Goal: Task Accomplishment & Management: Manage account settings

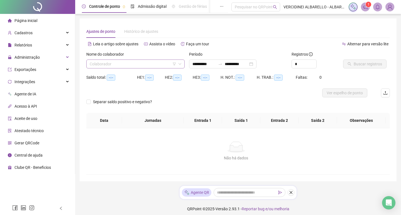
click at [139, 61] on input "search" at bounding box center [133, 64] width 87 height 8
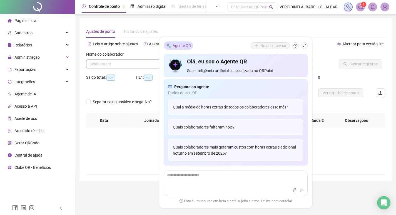
type input "**********"
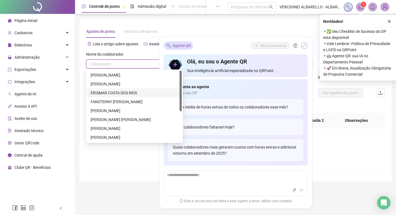
click at [305, 45] on icon "shrink" at bounding box center [304, 45] width 3 height 3
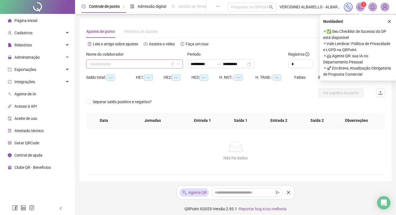
click at [109, 63] on input "search" at bounding box center [132, 64] width 85 height 8
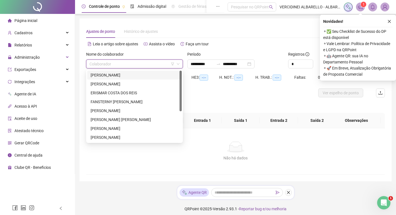
click at [114, 73] on div "[PERSON_NAME]" at bounding box center [135, 75] width 88 height 6
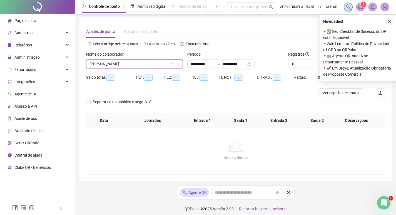
click at [390, 22] on icon "close" at bounding box center [390, 21] width 4 height 4
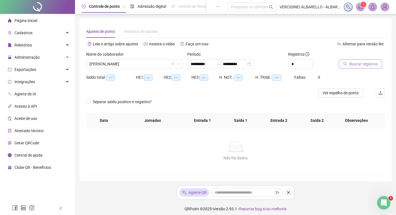
click at [351, 63] on span "Buscar registros" at bounding box center [364, 64] width 28 height 6
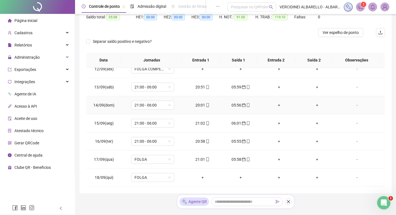
scroll to position [76, 0]
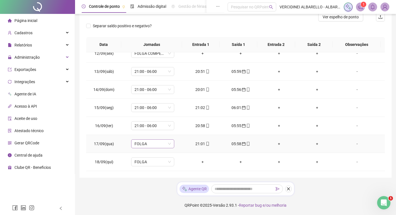
click at [151, 144] on span "FOLGA" at bounding box center [153, 144] width 36 height 8
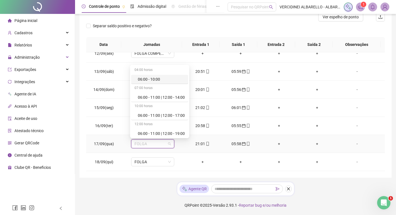
click at [151, 144] on span "FOLGA" at bounding box center [153, 144] width 36 height 8
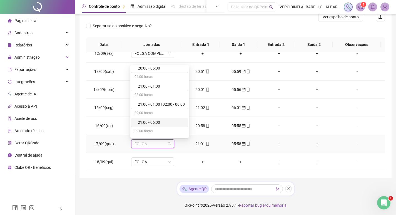
click at [150, 122] on div "21:00 - 06:00" at bounding box center [161, 122] width 47 height 6
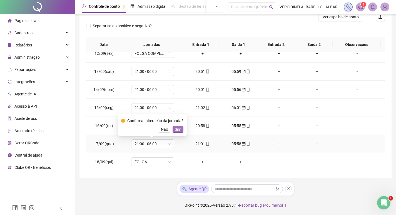
click at [178, 130] on span "Sim" at bounding box center [178, 129] width 6 height 6
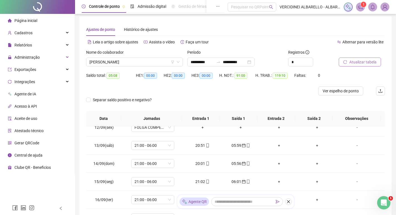
scroll to position [0, 0]
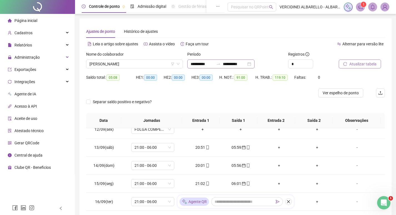
click at [255, 64] on div "**********" at bounding box center [221, 64] width 67 height 9
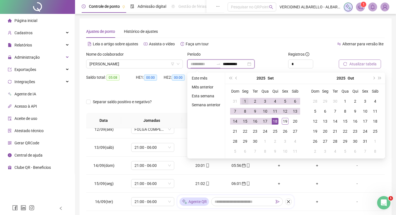
type input "**********"
drag, startPoint x: 243, startPoint y: 100, endPoint x: 253, endPoint y: 108, distance: 12.7
click at [243, 100] on div "1" at bounding box center [245, 101] width 7 height 7
type input "**********"
click at [287, 121] on div "19" at bounding box center [285, 121] width 7 height 7
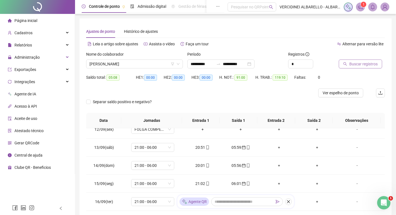
click at [363, 63] on span "Buscar registros" at bounding box center [364, 64] width 28 height 6
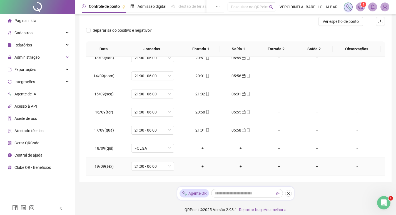
scroll to position [76, 0]
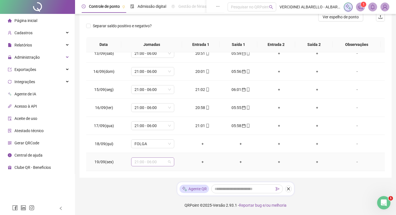
click at [159, 161] on span "21:00 - 06:00" at bounding box center [153, 162] width 36 height 8
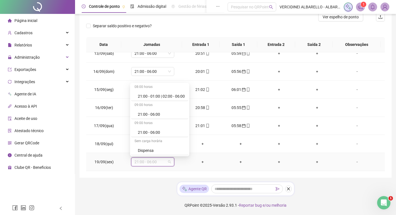
scroll to position [905, 0]
click at [154, 134] on div "Folga compensatória" at bounding box center [161, 132] width 47 height 6
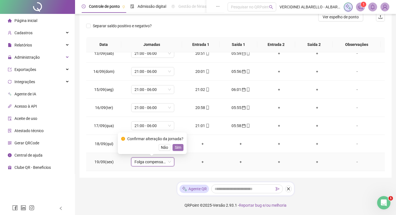
click at [180, 147] on button "Sim" at bounding box center [178, 147] width 11 height 7
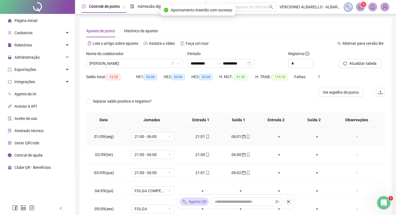
scroll to position [0, 0]
click at [357, 66] on span "Atualizar tabela" at bounding box center [363, 64] width 27 height 6
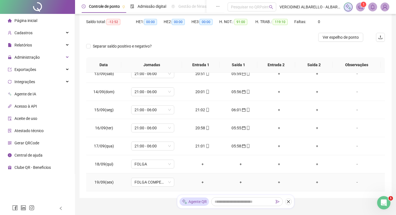
scroll to position [76, 0]
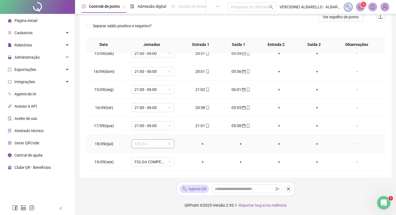
click at [158, 146] on span "FOLGA" at bounding box center [153, 144] width 36 height 8
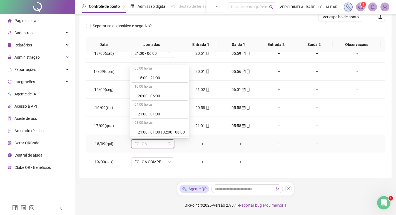
scroll to position [905, 0]
click at [156, 113] on div "Folga compensatória" at bounding box center [161, 114] width 47 height 6
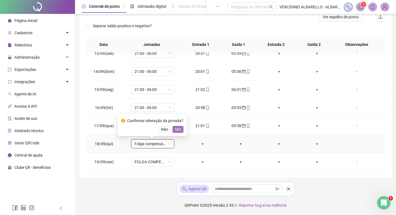
click at [175, 128] on span "Sim" at bounding box center [178, 129] width 6 height 6
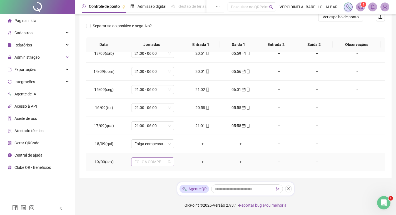
click at [156, 162] on span "FOLGA COMPENSATÓRIA" at bounding box center [153, 162] width 36 height 8
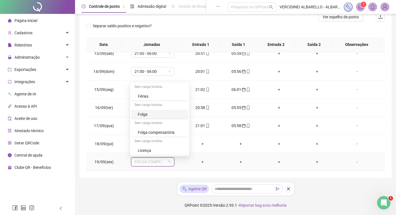
click at [164, 113] on div "Folga" at bounding box center [161, 114] width 47 height 6
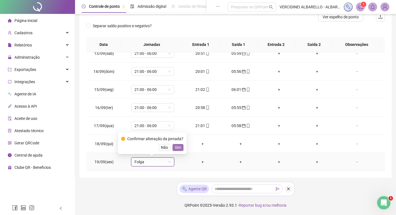
click at [177, 148] on span "Sim" at bounding box center [178, 147] width 6 height 6
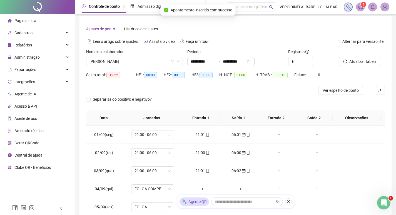
scroll to position [0, 0]
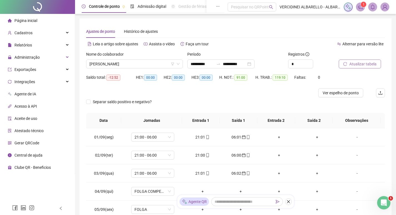
click at [353, 65] on span "Atualizar tabela" at bounding box center [363, 64] width 27 height 6
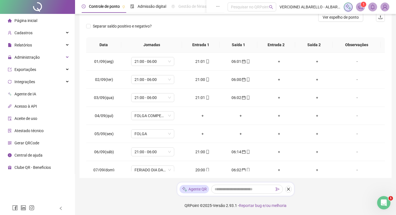
scroll to position [76, 0]
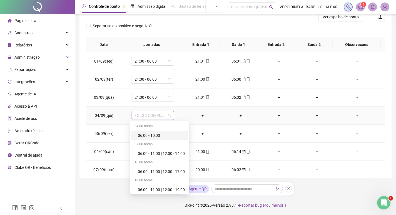
click at [154, 117] on span "FOLGA COMPENSATÓRIA" at bounding box center [153, 115] width 36 height 8
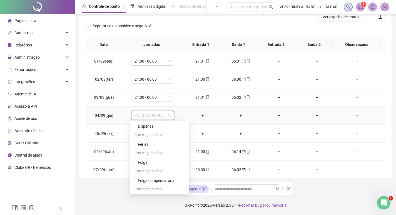
scroll to position [905, 0]
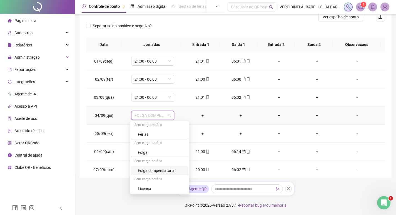
click at [156, 149] on div "Folga" at bounding box center [161, 152] width 47 height 6
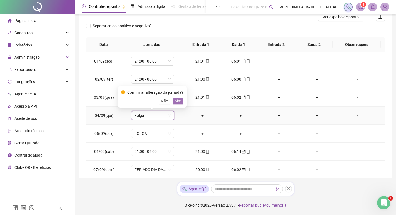
click at [176, 102] on span "Sim" at bounding box center [178, 101] width 6 height 6
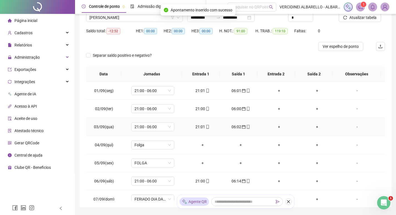
scroll to position [0, 0]
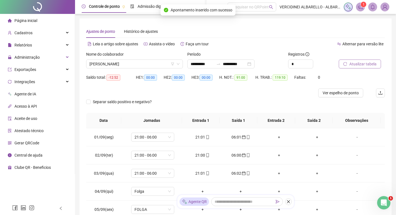
click at [348, 64] on button "Atualizar tabela" at bounding box center [360, 64] width 42 height 9
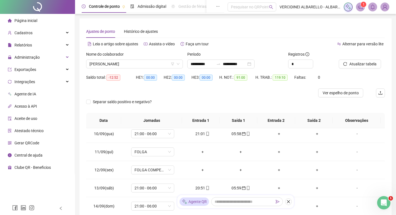
scroll to position [167, 0]
click at [154, 169] on span "FOLGA COMPENSATÓRIA" at bounding box center [153, 169] width 36 height 8
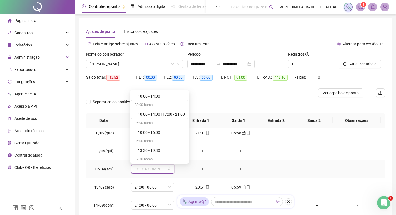
scroll to position [905, 0]
click at [144, 123] on div "Folga" at bounding box center [161, 122] width 47 height 6
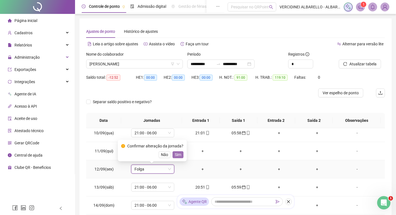
click at [179, 157] on span "Sim" at bounding box center [178, 155] width 6 height 6
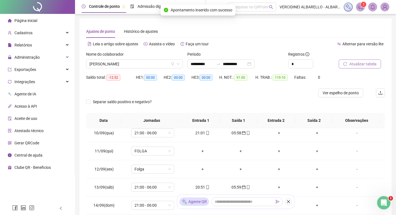
click at [348, 63] on button "Atualizar tabela" at bounding box center [360, 64] width 42 height 9
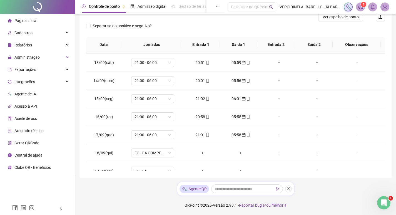
scroll to position [225, 0]
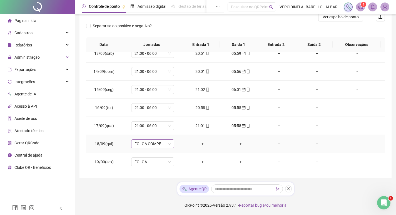
click at [159, 144] on span "FOLGA COMPENSATÓRIA" at bounding box center [153, 144] width 36 height 8
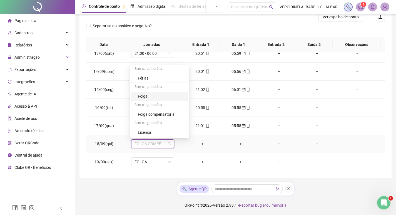
click at [149, 98] on div "Folga" at bounding box center [161, 96] width 47 height 6
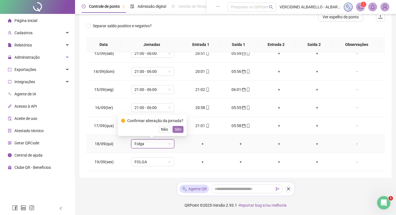
click at [176, 128] on span "Sim" at bounding box center [178, 129] width 6 height 6
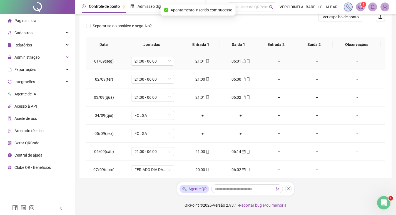
scroll to position [0, 0]
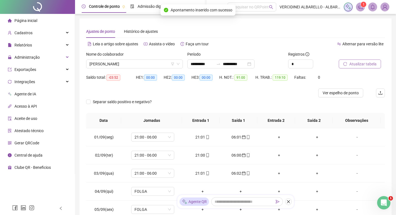
click at [359, 64] on span "Atualizar tabela" at bounding box center [363, 64] width 27 height 6
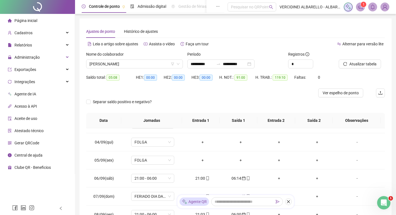
scroll to position [56, 0]
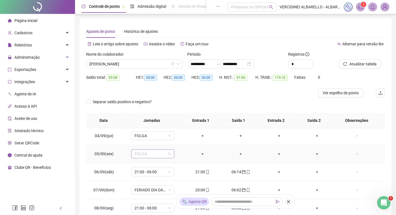
click at [146, 152] on span "FOLGA" at bounding box center [153, 154] width 36 height 8
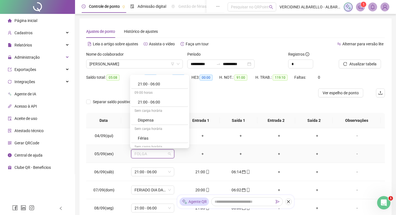
scroll to position [905, 0]
click at [147, 124] on div "Folga compensatória" at bounding box center [161, 124] width 47 height 6
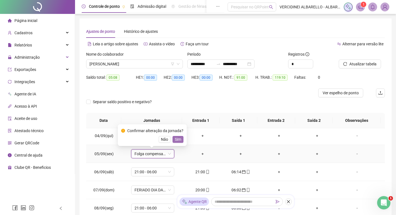
click at [176, 137] on span "Sim" at bounding box center [178, 139] width 6 height 6
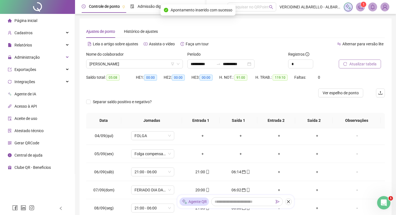
click at [348, 61] on button "Atualizar tabela" at bounding box center [360, 64] width 42 height 9
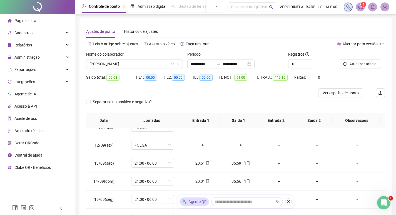
scroll to position [195, 0]
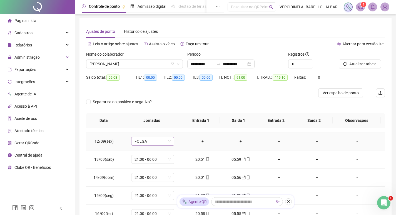
click at [158, 141] on span "FOLGA" at bounding box center [153, 141] width 36 height 8
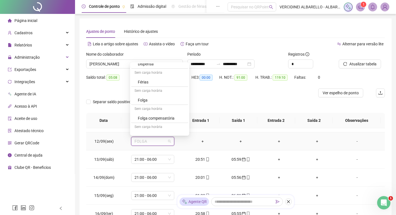
scroll to position [905, 0]
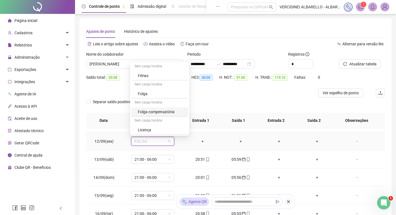
click at [169, 113] on div "Folga compensatória" at bounding box center [161, 112] width 47 height 6
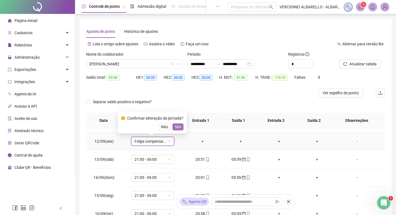
click at [175, 127] on span "Sim" at bounding box center [178, 127] width 6 height 6
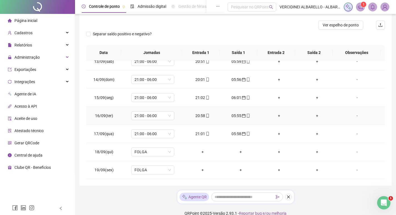
scroll to position [76, 0]
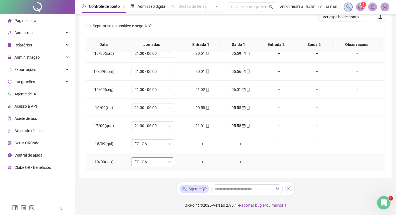
click at [160, 159] on span "FOLGA" at bounding box center [153, 162] width 36 height 8
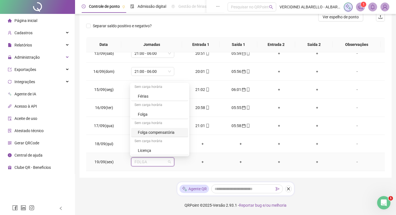
click at [156, 132] on div "Folga compensatória" at bounding box center [161, 132] width 47 height 6
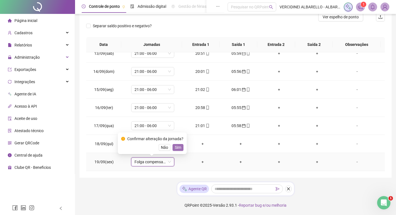
click at [175, 147] on span "Sim" at bounding box center [178, 147] width 6 height 6
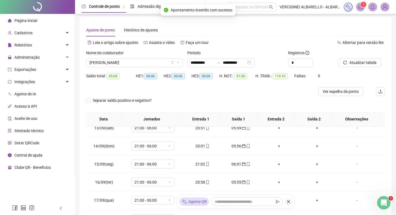
scroll to position [0, 0]
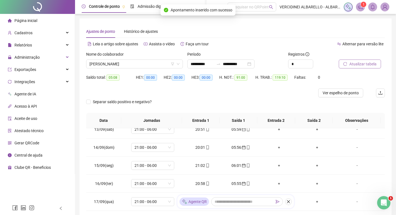
click at [361, 62] on span "Atualizar tabela" at bounding box center [363, 64] width 27 height 6
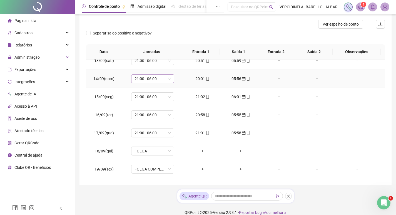
scroll to position [76, 0]
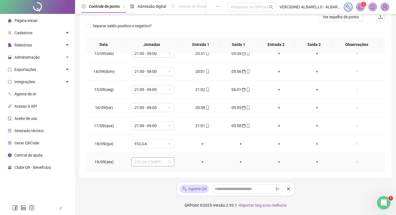
click at [146, 161] on span "FOLGA COMPENSATÓRIA" at bounding box center [153, 162] width 36 height 8
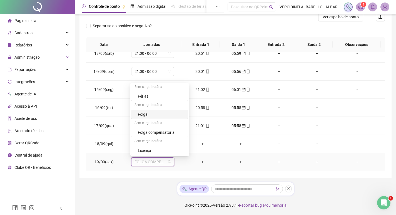
click at [154, 111] on div "Folga" at bounding box center [161, 114] width 47 height 6
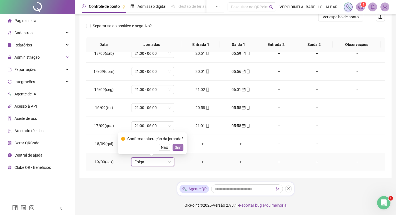
drag, startPoint x: 179, startPoint y: 151, endPoint x: 179, endPoint y: 147, distance: 4.2
click at [179, 149] on div "Confirmar alteração da jornada? Não Sim" at bounding box center [152, 143] width 69 height 22
click at [176, 146] on span "Sim" at bounding box center [178, 147] width 6 height 6
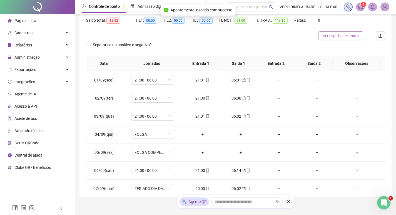
scroll to position [0, 0]
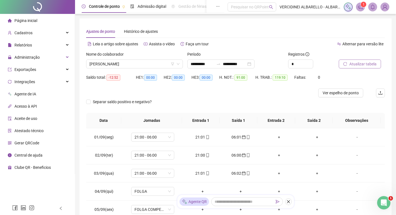
click at [362, 61] on span "Atualizar tabela" at bounding box center [363, 64] width 27 height 6
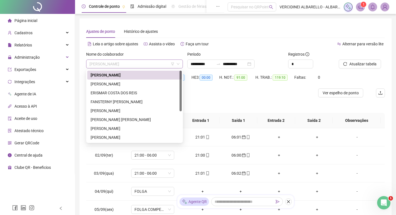
click at [132, 62] on span "[PERSON_NAME]" at bounding box center [135, 64] width 90 height 8
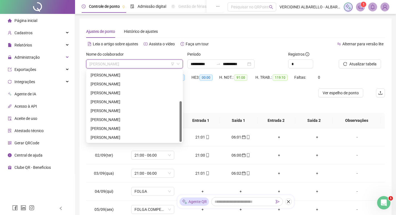
scroll to position [28, 0]
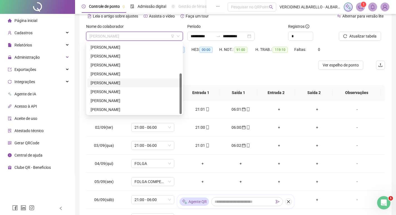
click at [117, 84] on div "[PERSON_NAME]" at bounding box center [135, 83] width 88 height 6
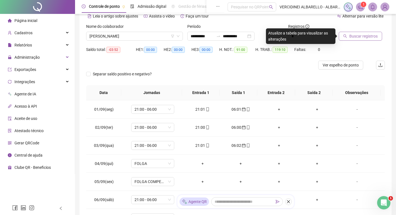
click at [354, 33] on span "Buscar registros" at bounding box center [364, 36] width 28 height 6
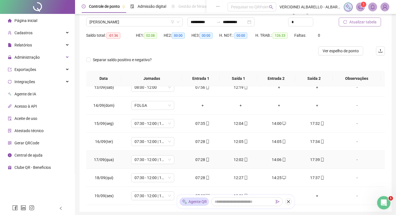
scroll to position [76, 0]
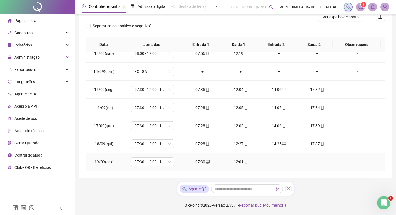
click at [275, 162] on div "+" at bounding box center [279, 162] width 29 height 6
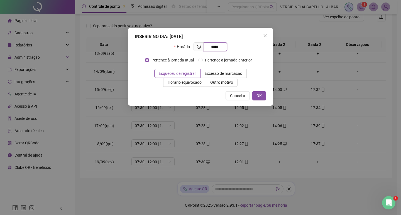
type input "*****"
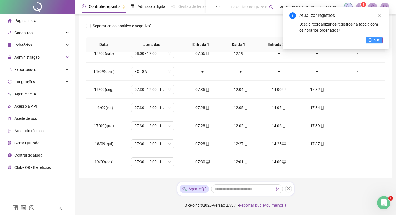
click at [380, 41] on span "Sim" at bounding box center [378, 40] width 6 height 6
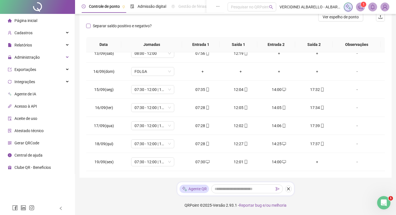
scroll to position [0, 0]
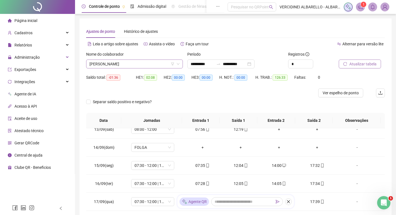
click at [154, 62] on span "[PERSON_NAME]" at bounding box center [135, 64] width 90 height 8
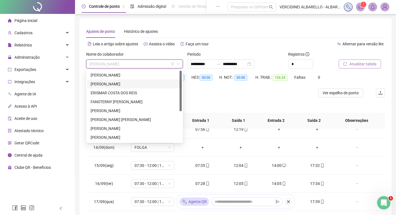
drag, startPoint x: 135, startPoint y: 86, endPoint x: 141, endPoint y: 85, distance: 5.4
click at [135, 85] on div "[PERSON_NAME]" at bounding box center [135, 84] width 88 height 6
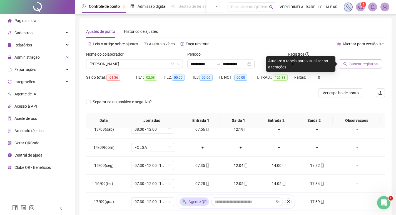
click at [348, 64] on button "Buscar registros" at bounding box center [360, 64] width 43 height 9
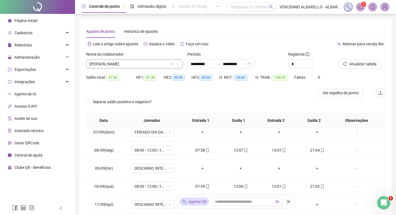
click at [166, 64] on span "[PERSON_NAME]" at bounding box center [135, 64] width 90 height 8
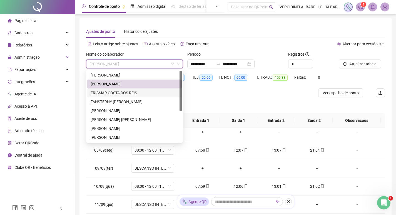
click at [116, 91] on div "ERISMAR COSTA DOS REIS" at bounding box center [135, 93] width 88 height 6
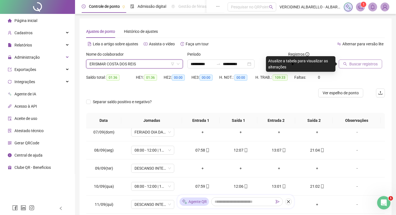
click at [358, 63] on span "Buscar registros" at bounding box center [364, 64] width 28 height 6
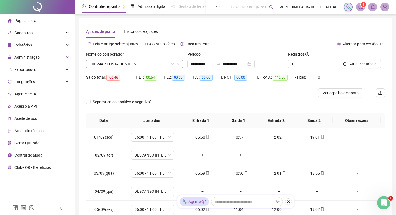
click at [157, 61] on span "ERISMAR COSTA DOS REIS" at bounding box center [135, 64] width 90 height 8
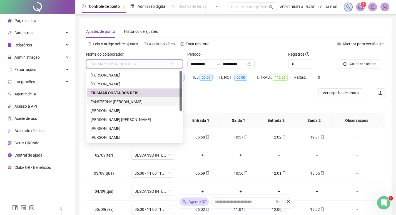
click at [137, 100] on div "FANSTERNY [PERSON_NAME]" at bounding box center [135, 102] width 88 height 6
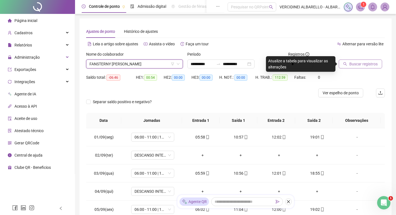
click at [366, 65] on span "Buscar registros" at bounding box center [364, 64] width 28 height 6
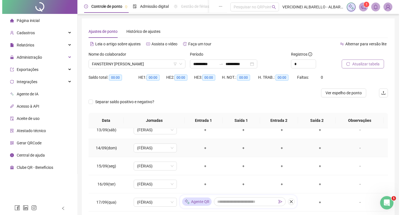
scroll to position [225, 0]
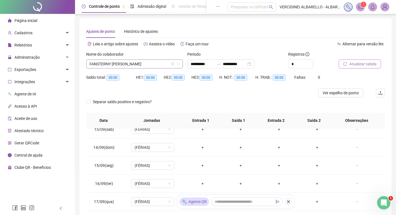
click at [145, 62] on span "FANSTERNY [PERSON_NAME]" at bounding box center [135, 64] width 90 height 8
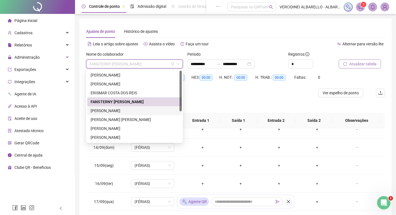
click at [128, 110] on div "[PERSON_NAME]" at bounding box center [135, 111] width 88 height 6
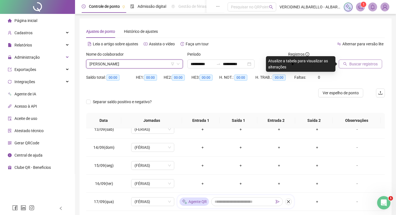
click at [349, 66] on button "Buscar registros" at bounding box center [360, 64] width 43 height 9
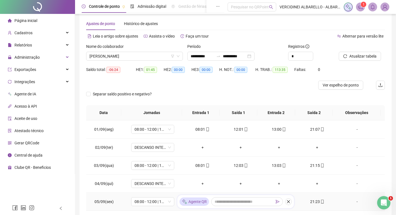
scroll to position [0, 0]
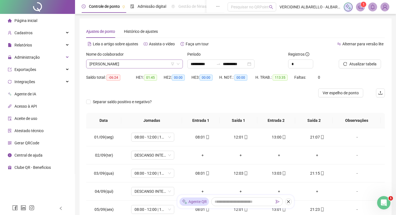
click at [167, 64] on span "[PERSON_NAME]" at bounding box center [135, 64] width 90 height 8
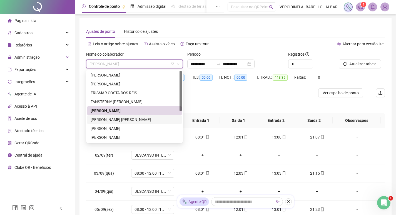
click at [126, 121] on div "[PERSON_NAME] [PERSON_NAME]" at bounding box center [135, 120] width 88 height 6
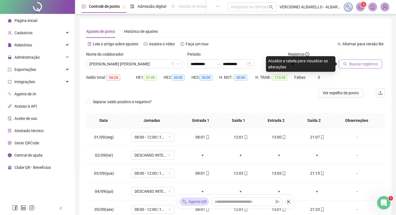
click at [349, 62] on button "Buscar registros" at bounding box center [360, 64] width 43 height 9
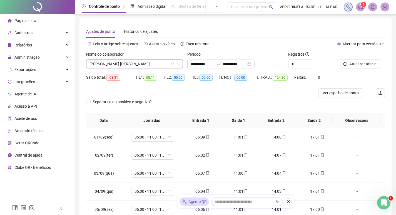
click at [160, 63] on span "[PERSON_NAME] [PERSON_NAME]" at bounding box center [135, 64] width 90 height 8
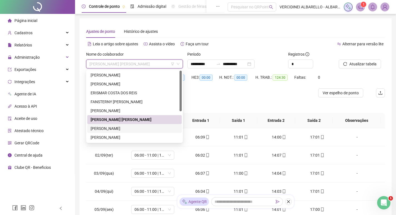
scroll to position [53, 0]
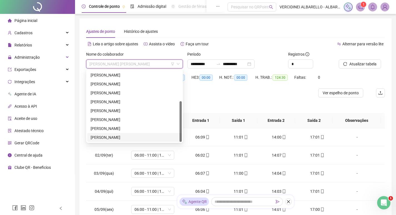
drag, startPoint x: 118, startPoint y: 139, endPoint x: 122, endPoint y: 137, distance: 4.5
click at [118, 139] on div "[PERSON_NAME]" at bounding box center [135, 137] width 88 height 6
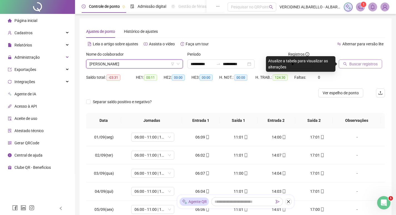
click at [369, 61] on span "Buscar registros" at bounding box center [364, 64] width 28 height 6
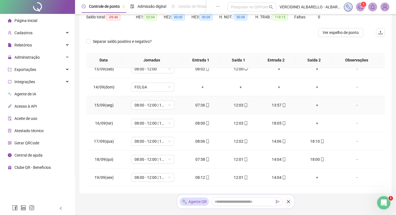
scroll to position [76, 0]
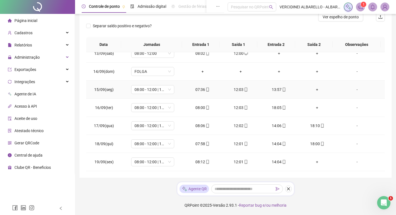
click at [314, 90] on div "+" at bounding box center [317, 90] width 29 height 6
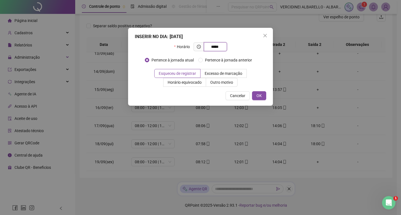
type input "*****"
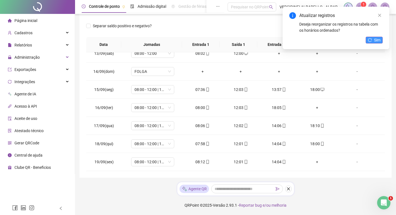
click at [375, 40] on span "Sim" at bounding box center [378, 40] width 6 height 6
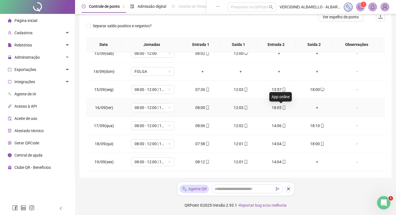
click at [282, 107] on icon "mobile" at bounding box center [284, 108] width 4 height 4
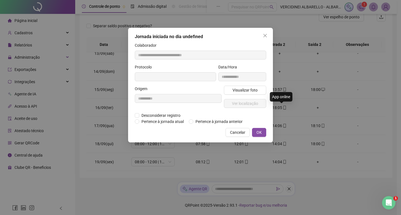
type input "**********"
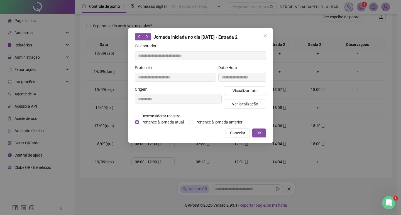
click at [146, 115] on span "Desconsiderar registro" at bounding box center [160, 116] width 43 height 6
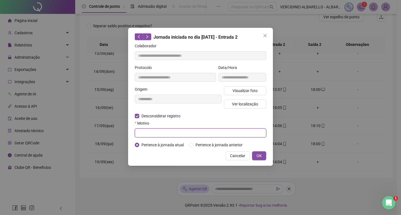
click at [168, 133] on input "text" at bounding box center [200, 133] width 131 height 9
type input "**********"
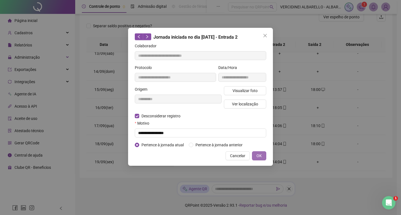
click at [259, 156] on span "OK" at bounding box center [258, 156] width 5 height 6
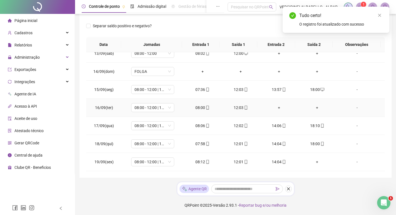
click at [277, 108] on div "+" at bounding box center [279, 108] width 29 height 6
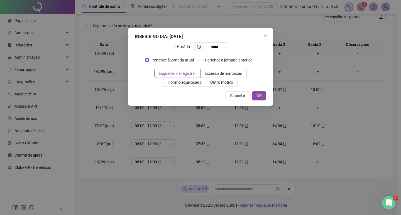
type input "*****"
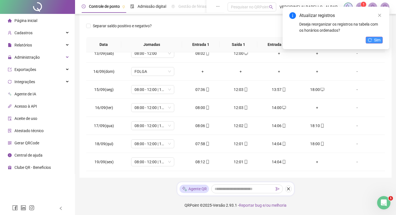
click at [378, 41] on span "Sim" at bounding box center [378, 40] width 6 height 6
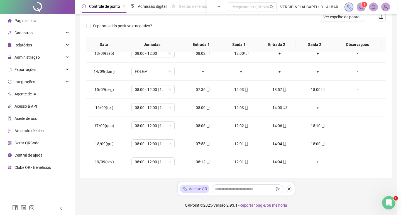
click at [313, 108] on div "Atualizando tabela Atualizando e reorganizando os registros... OK" at bounding box center [200, 107] width 401 height 215
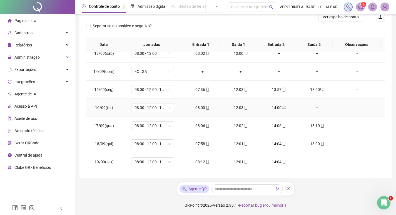
click at [315, 110] on div "+" at bounding box center [317, 108] width 29 height 6
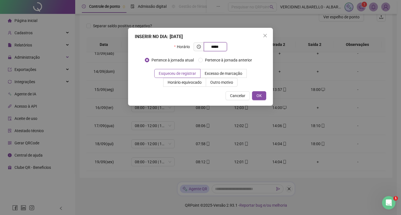
type input "*****"
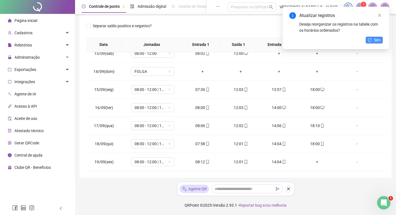
click at [373, 43] on button "Sim" at bounding box center [374, 40] width 17 height 7
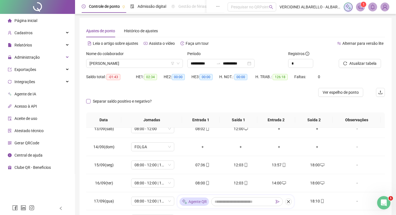
scroll to position [0, 0]
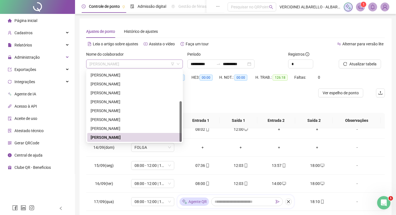
click at [151, 63] on span "[PERSON_NAME]" at bounding box center [135, 64] width 90 height 8
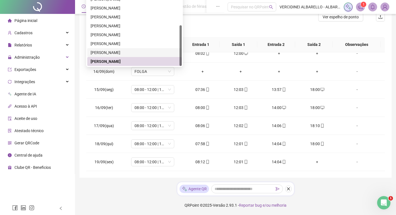
click at [119, 51] on div "[PERSON_NAME]" at bounding box center [135, 53] width 88 height 6
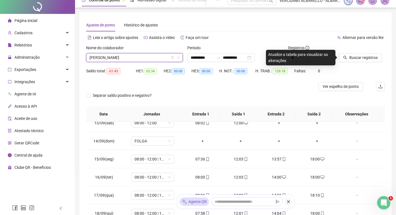
scroll to position [0, 0]
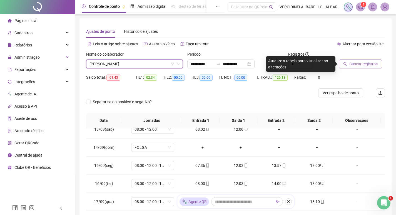
click at [361, 65] on span "Buscar registros" at bounding box center [364, 64] width 28 height 6
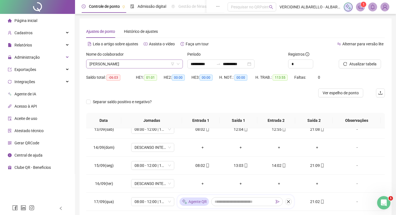
click at [134, 65] on span "[PERSON_NAME]" at bounding box center [135, 64] width 90 height 8
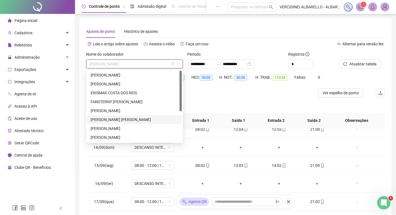
click at [113, 118] on div "[PERSON_NAME] [PERSON_NAME]" at bounding box center [135, 120] width 88 height 6
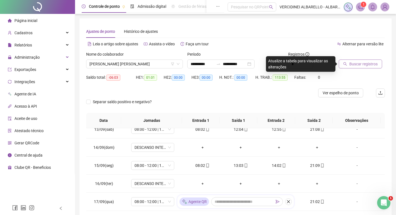
click at [350, 61] on span "Buscar registros" at bounding box center [364, 64] width 28 height 6
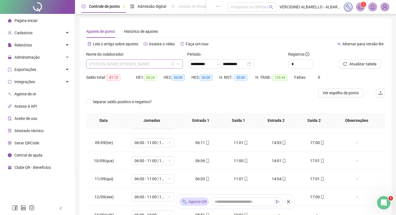
click at [147, 63] on span "[PERSON_NAME] [PERSON_NAME]" at bounding box center [135, 64] width 90 height 8
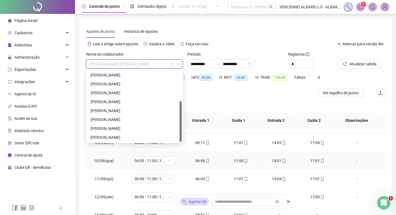
scroll to position [56, 0]
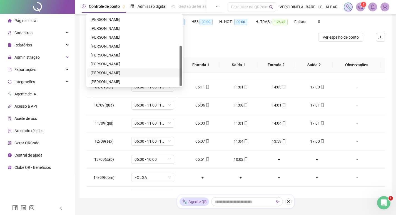
click at [112, 72] on div "[PERSON_NAME]" at bounding box center [135, 73] width 88 height 6
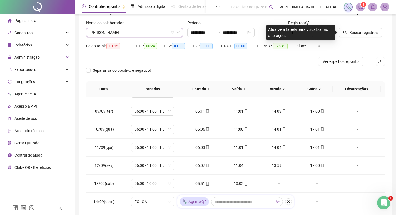
scroll to position [0, 0]
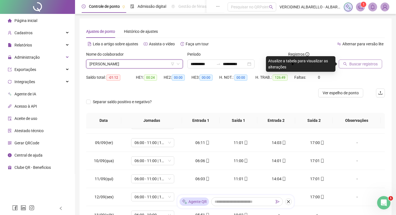
click at [366, 66] on span "Buscar registros" at bounding box center [364, 64] width 28 height 6
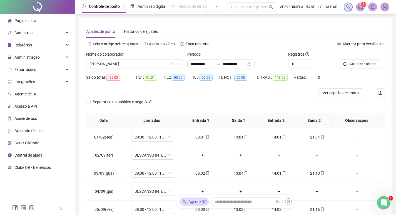
click at [291, 201] on button "button" at bounding box center [288, 201] width 7 height 7
click at [129, 63] on span "[PERSON_NAME]" at bounding box center [135, 64] width 90 height 8
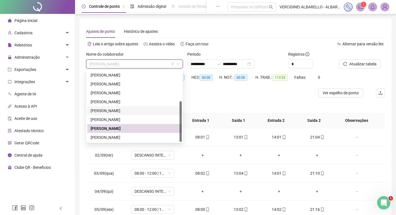
click at [122, 109] on div "[PERSON_NAME]" at bounding box center [135, 111] width 88 height 6
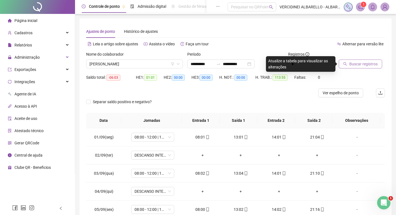
click at [348, 65] on button "Buscar registros" at bounding box center [360, 64] width 43 height 9
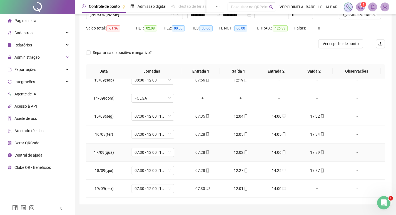
scroll to position [63, 0]
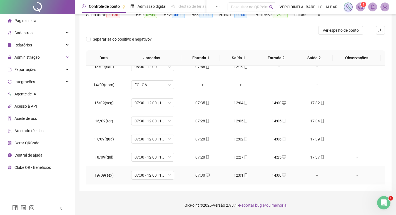
click at [314, 175] on div "+" at bounding box center [317, 175] width 29 height 6
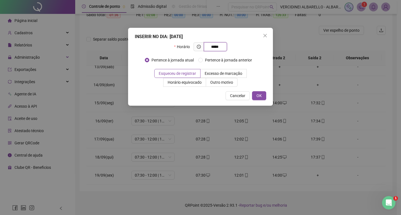
type input "*****"
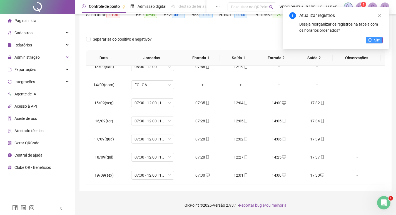
click at [378, 41] on span "Sim" at bounding box center [378, 40] width 6 height 6
